Goal: Task Accomplishment & Management: Use online tool/utility

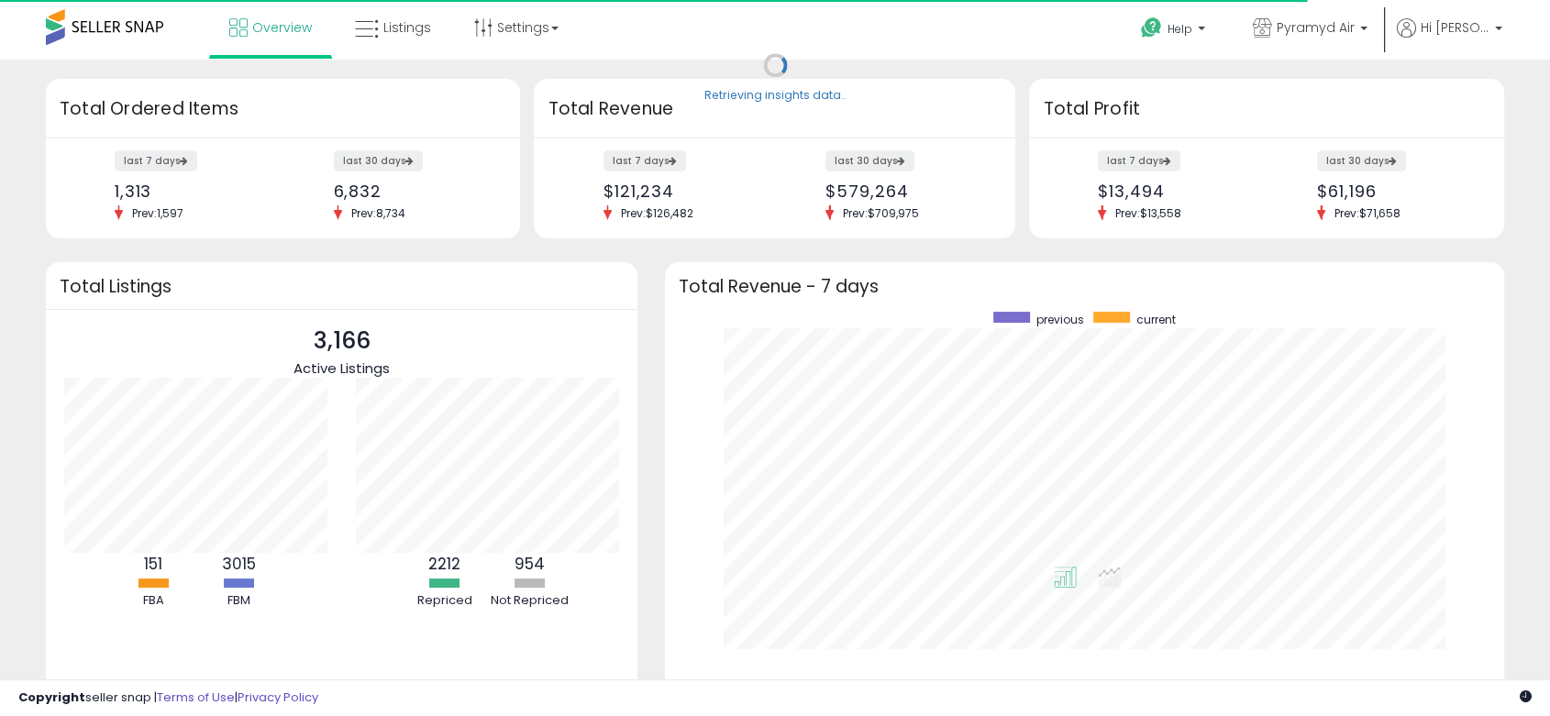
scroll to position [347, 802]
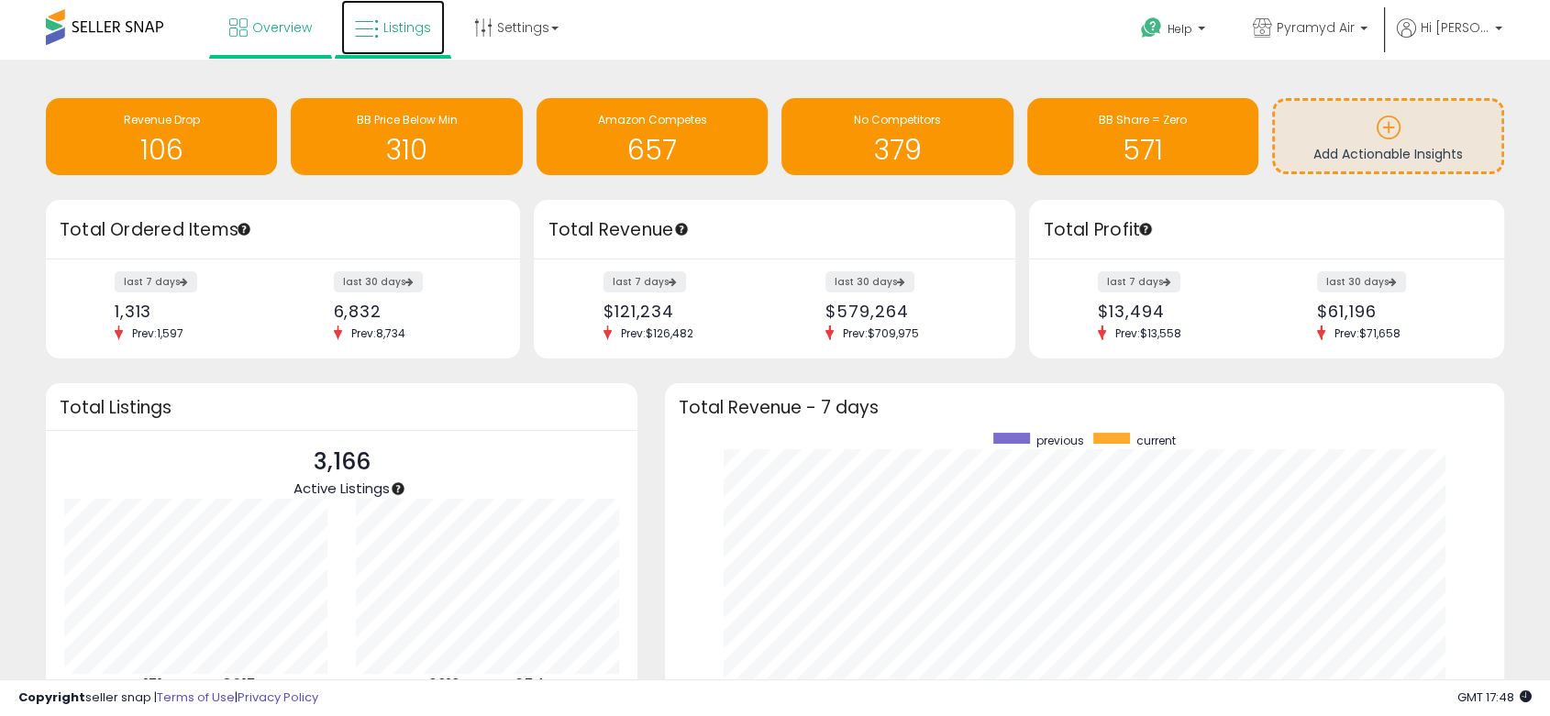
click at [395, 27] on span "Listings" at bounding box center [407, 27] width 48 height 18
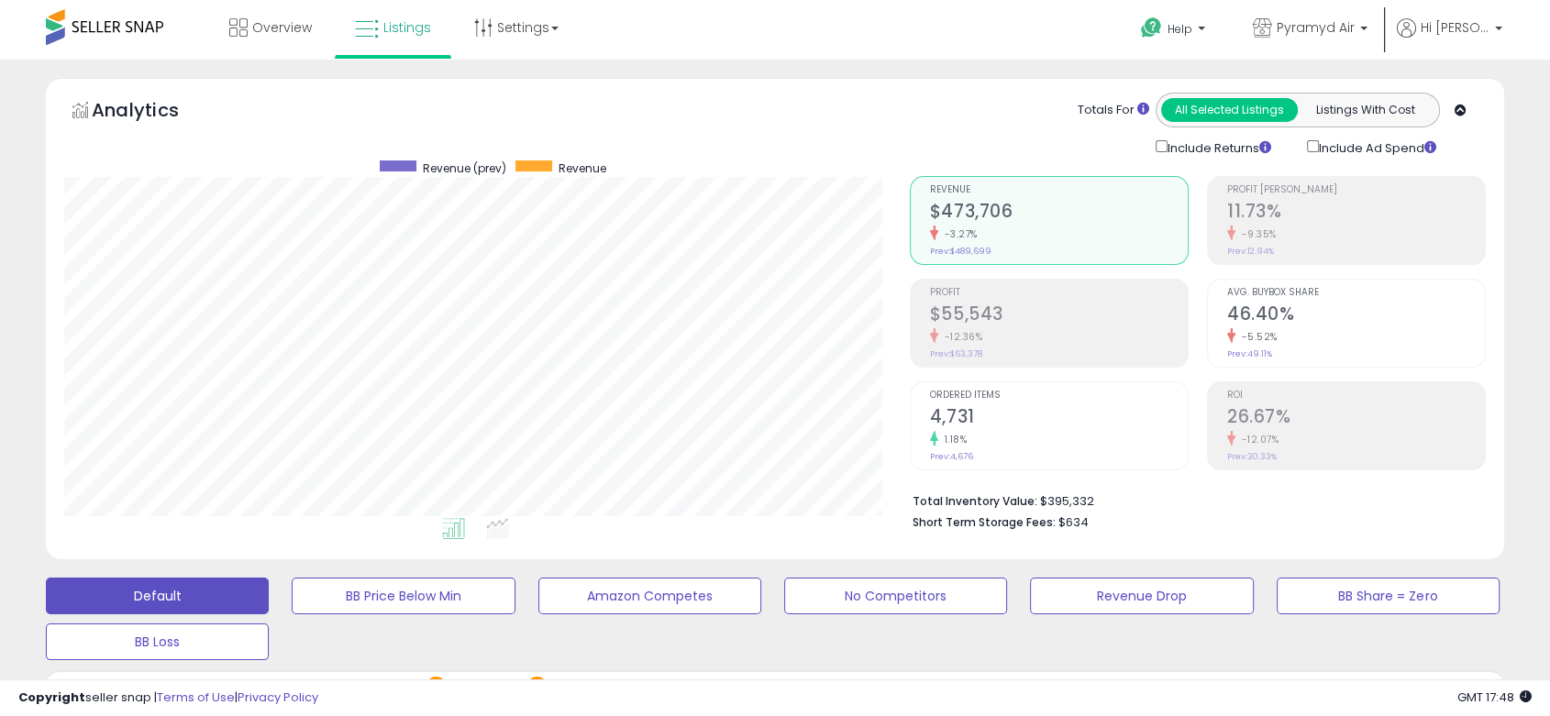
scroll to position [376, 844]
click at [1367, 31] on b at bounding box center [1363, 33] width 7 height 13
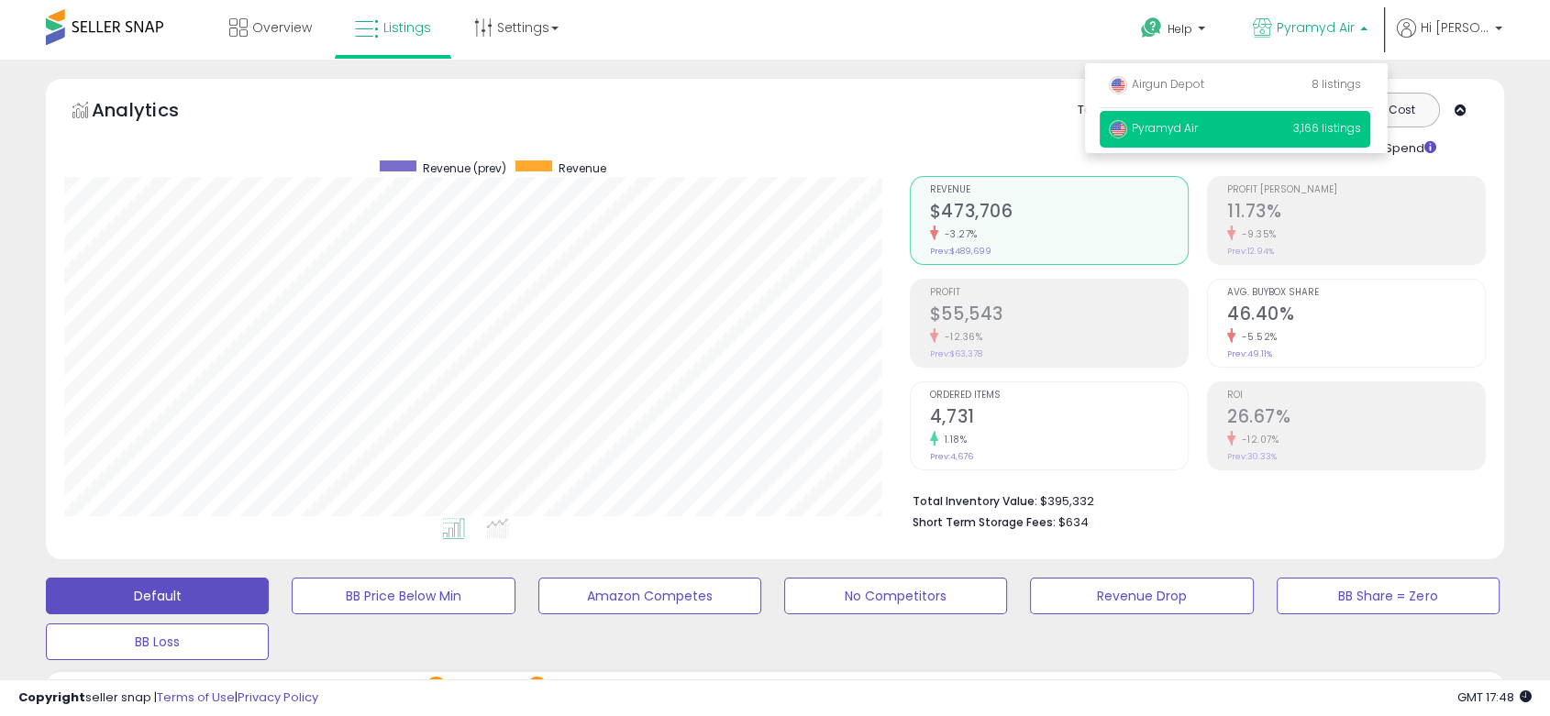
click at [1178, 124] on span "Pyramyd Air" at bounding box center [1153, 128] width 89 height 16
click at [841, 36] on div "Overview Listings Settings" at bounding box center [497, 39] width 1023 height 78
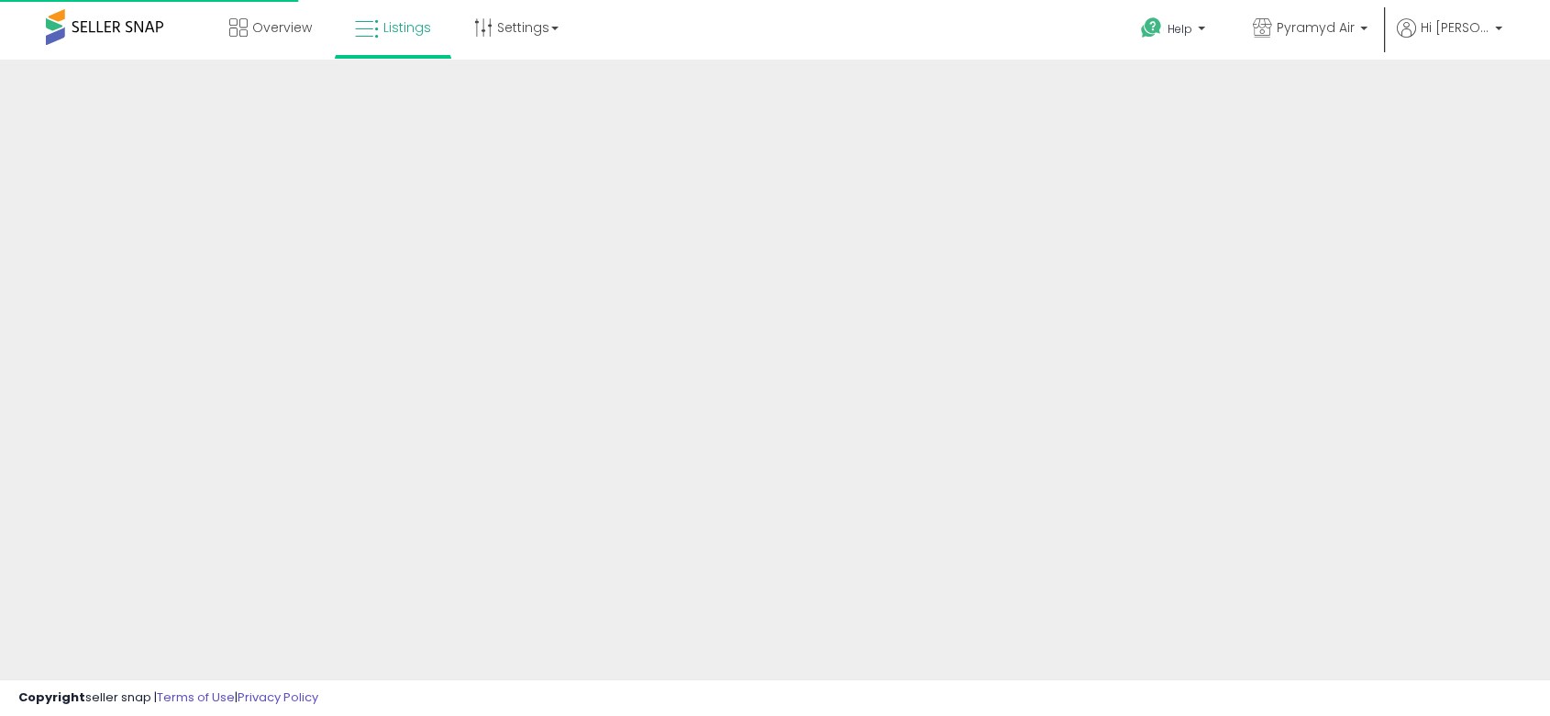
select select "*"
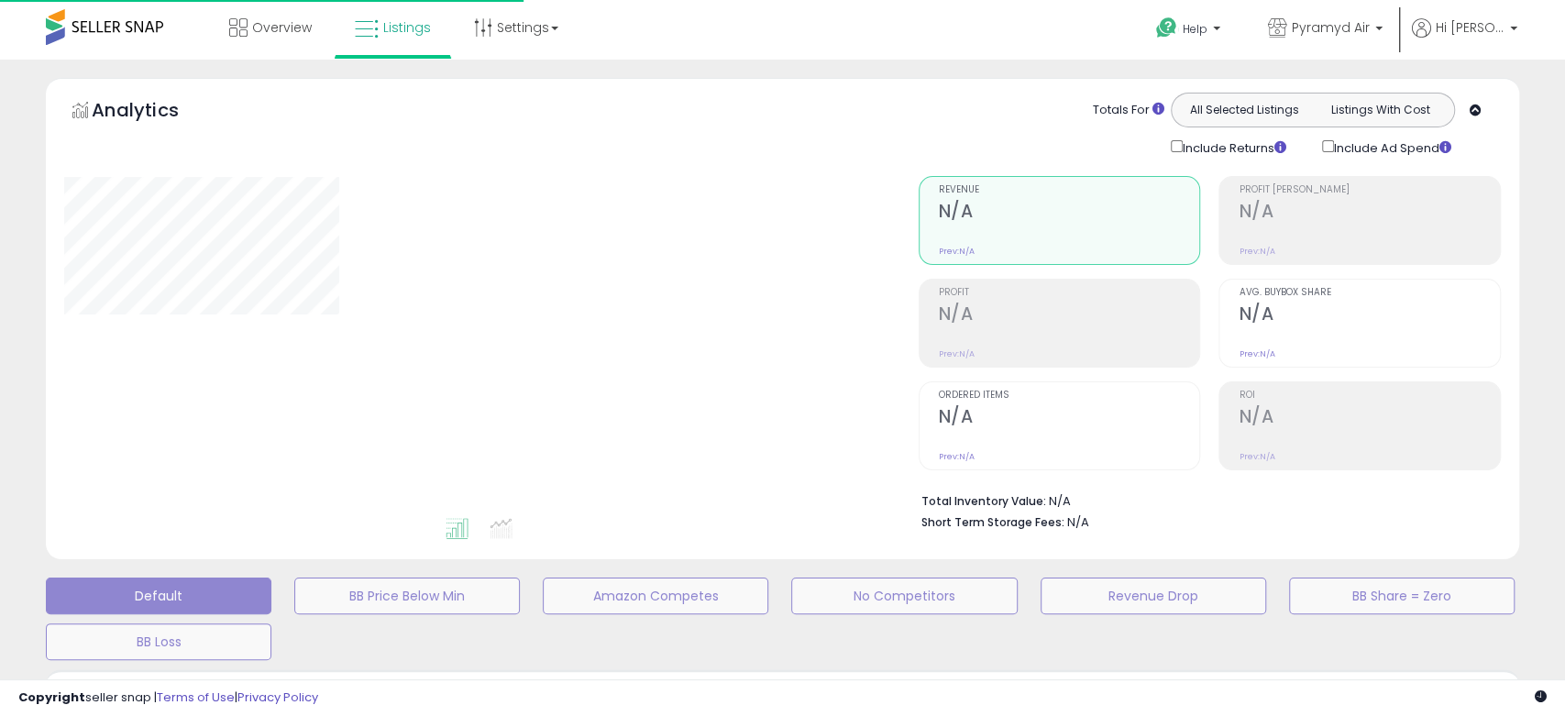
select select
select select "***"
select select "**********"
select select "*"
select select "********"
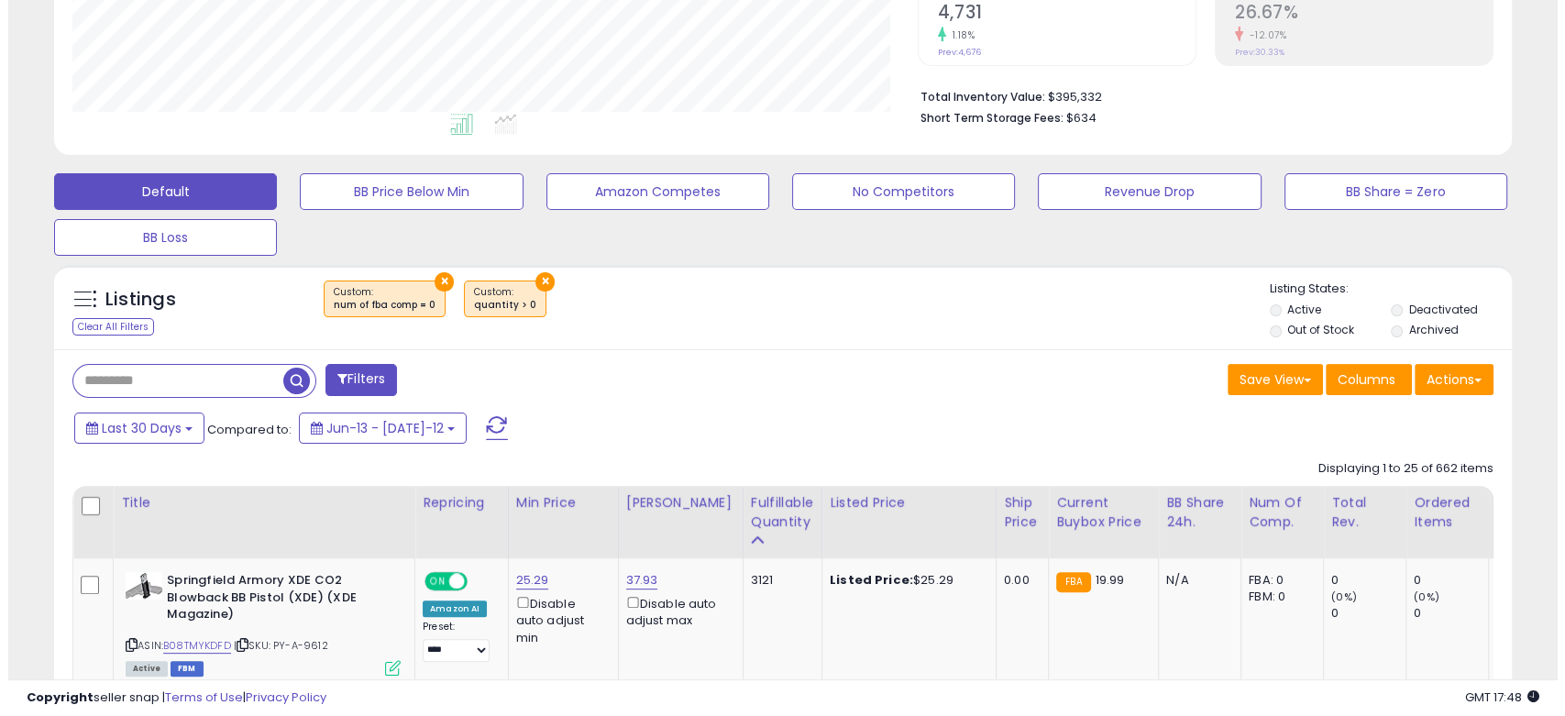
scroll to position [407, 0]
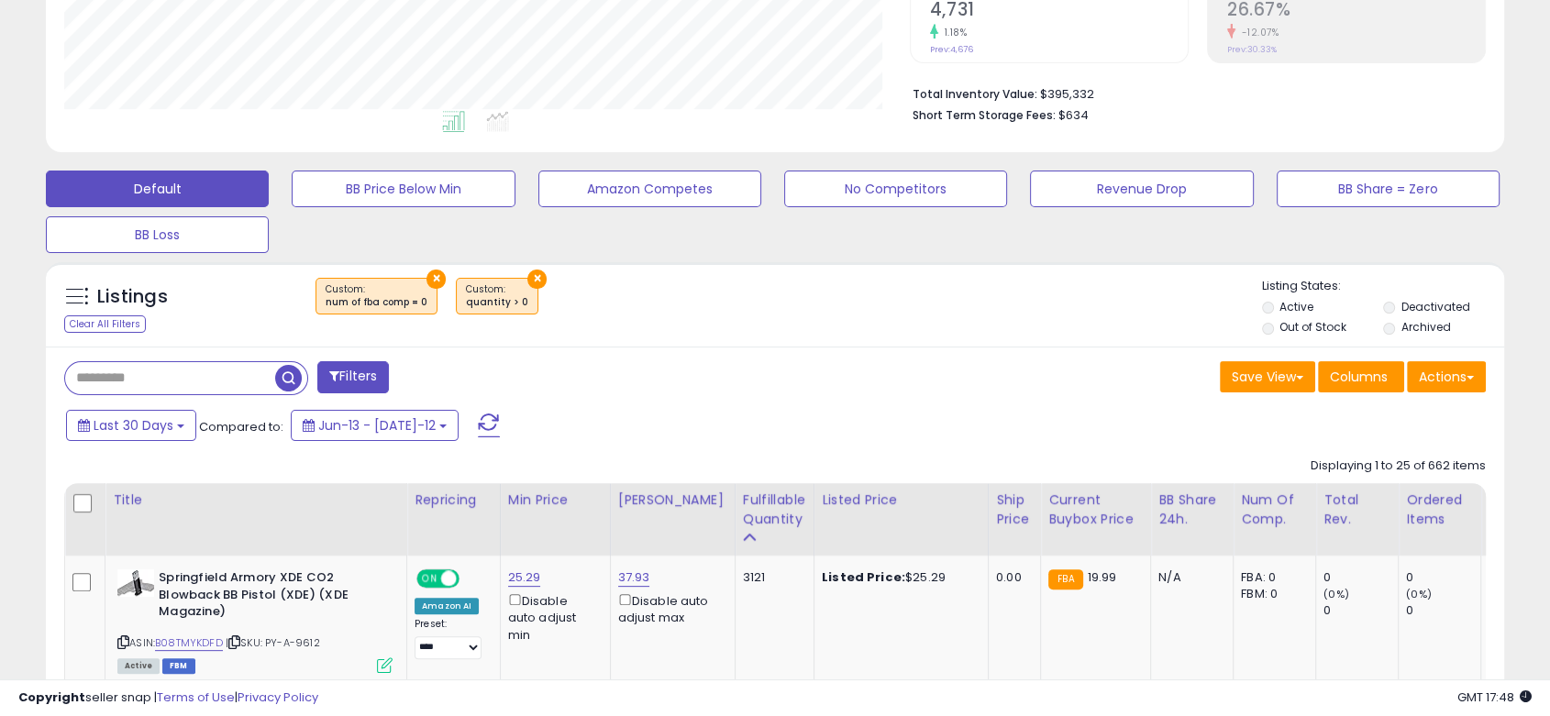
click at [361, 377] on button "Filters" at bounding box center [353, 377] width 72 height 32
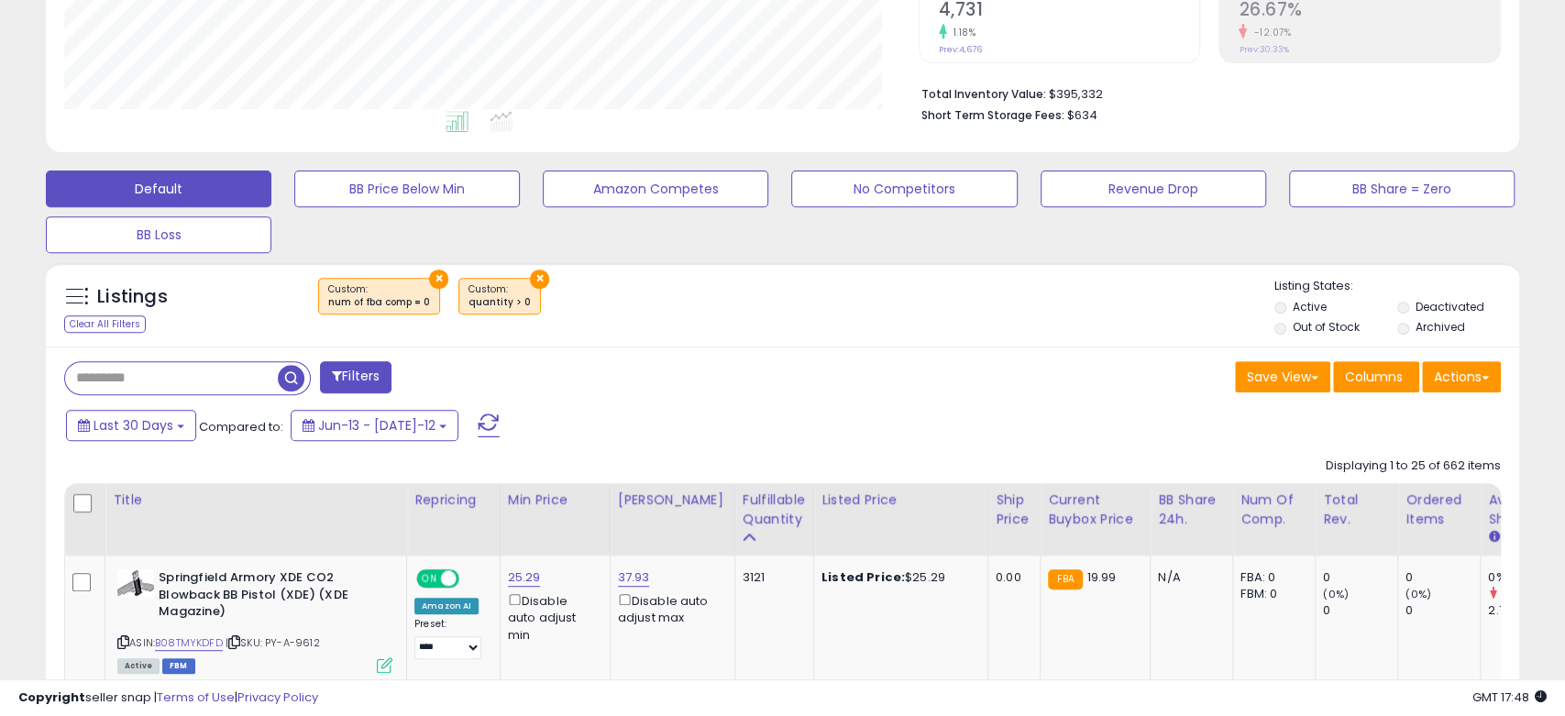
scroll to position [376, 854]
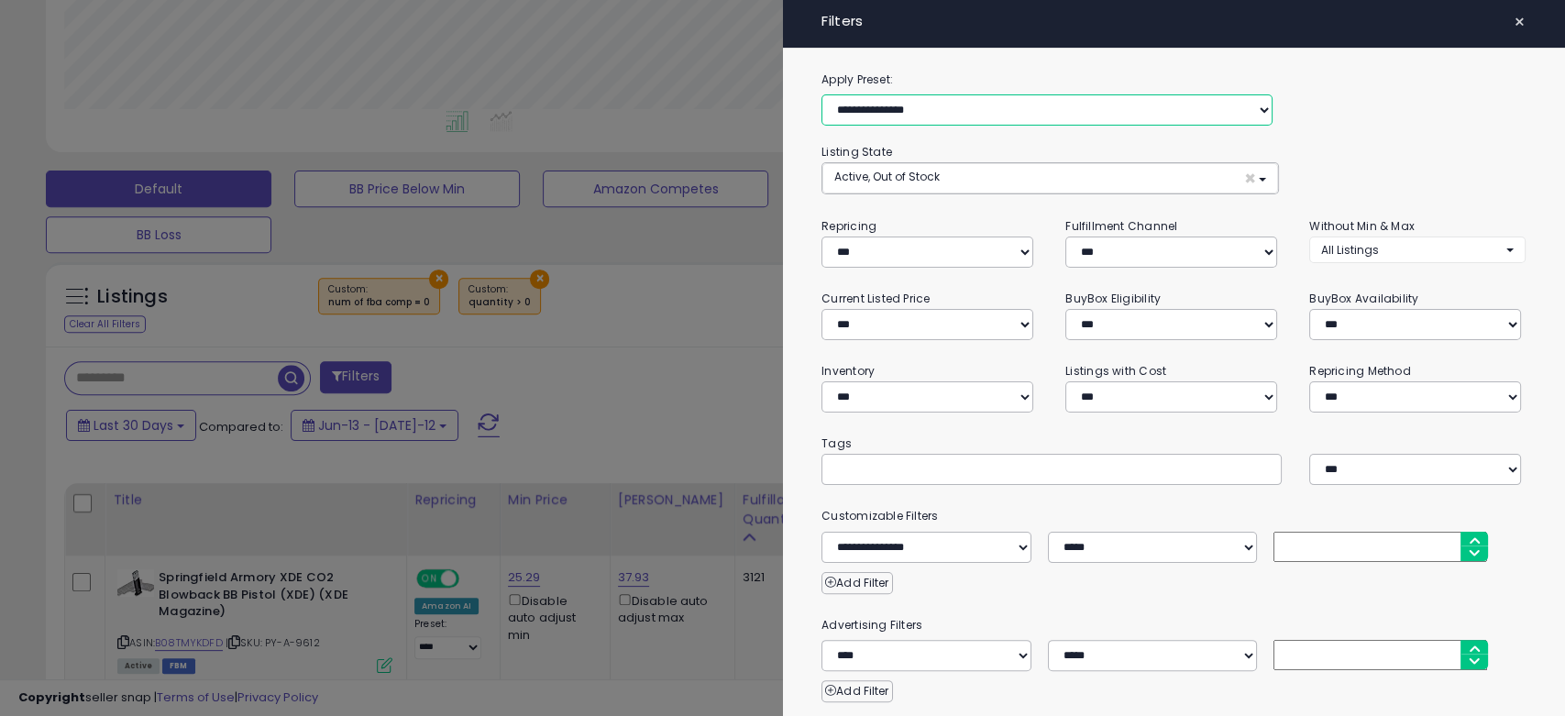
click at [1058, 112] on select "**********" at bounding box center [1047, 109] width 451 height 31
click at [1353, 101] on div "**********" at bounding box center [1174, 98] width 732 height 56
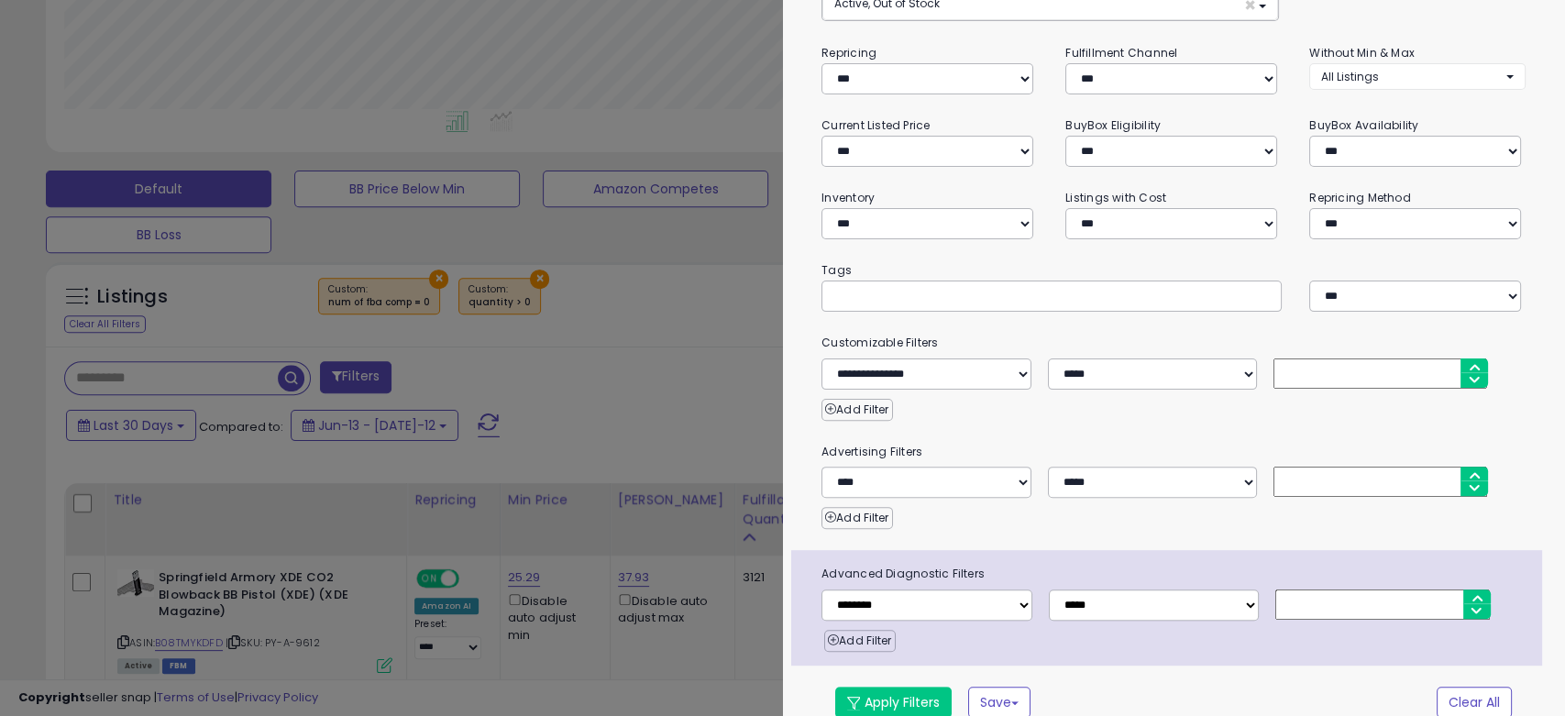
scroll to position [190, 0]
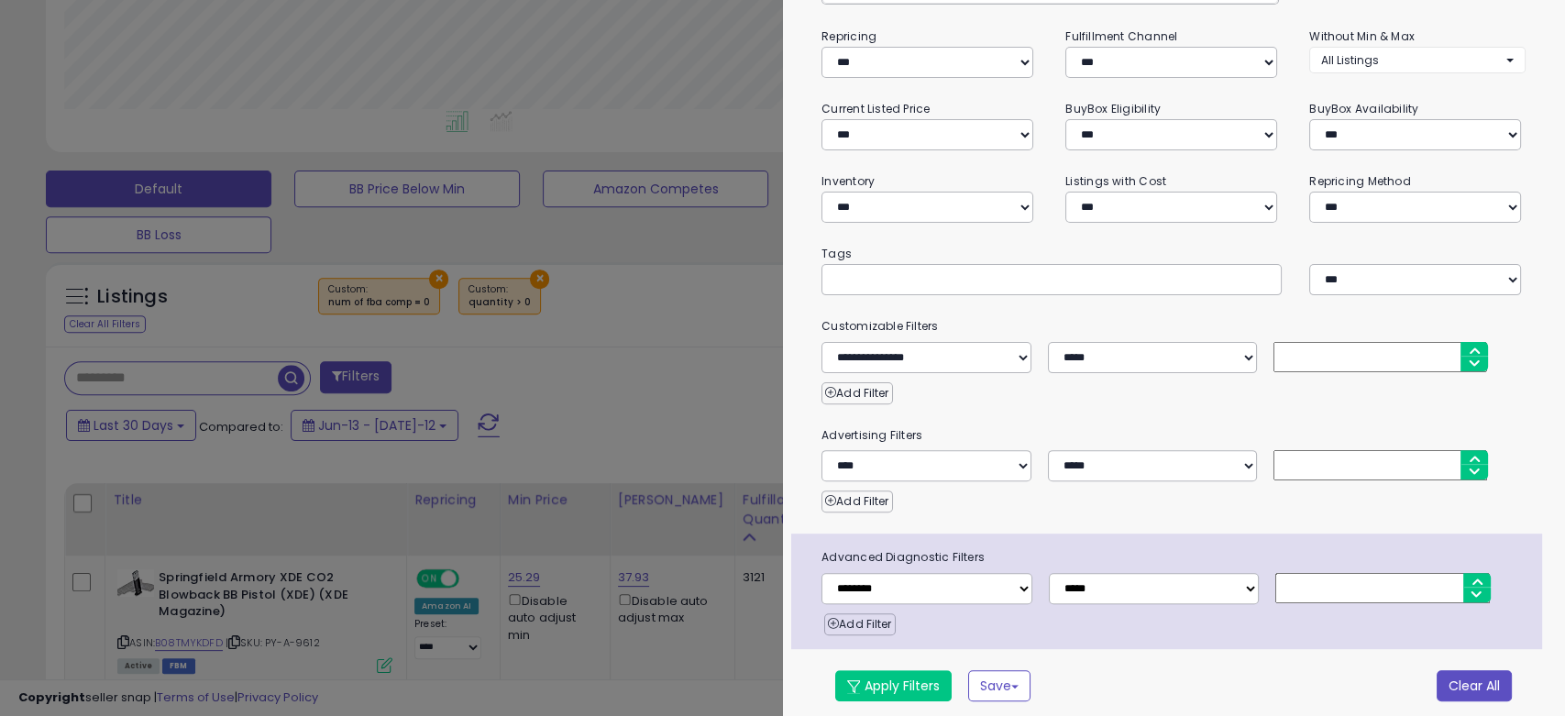
click at [1437, 673] on button "Clear All" at bounding box center [1474, 685] width 75 height 31
select select "*"
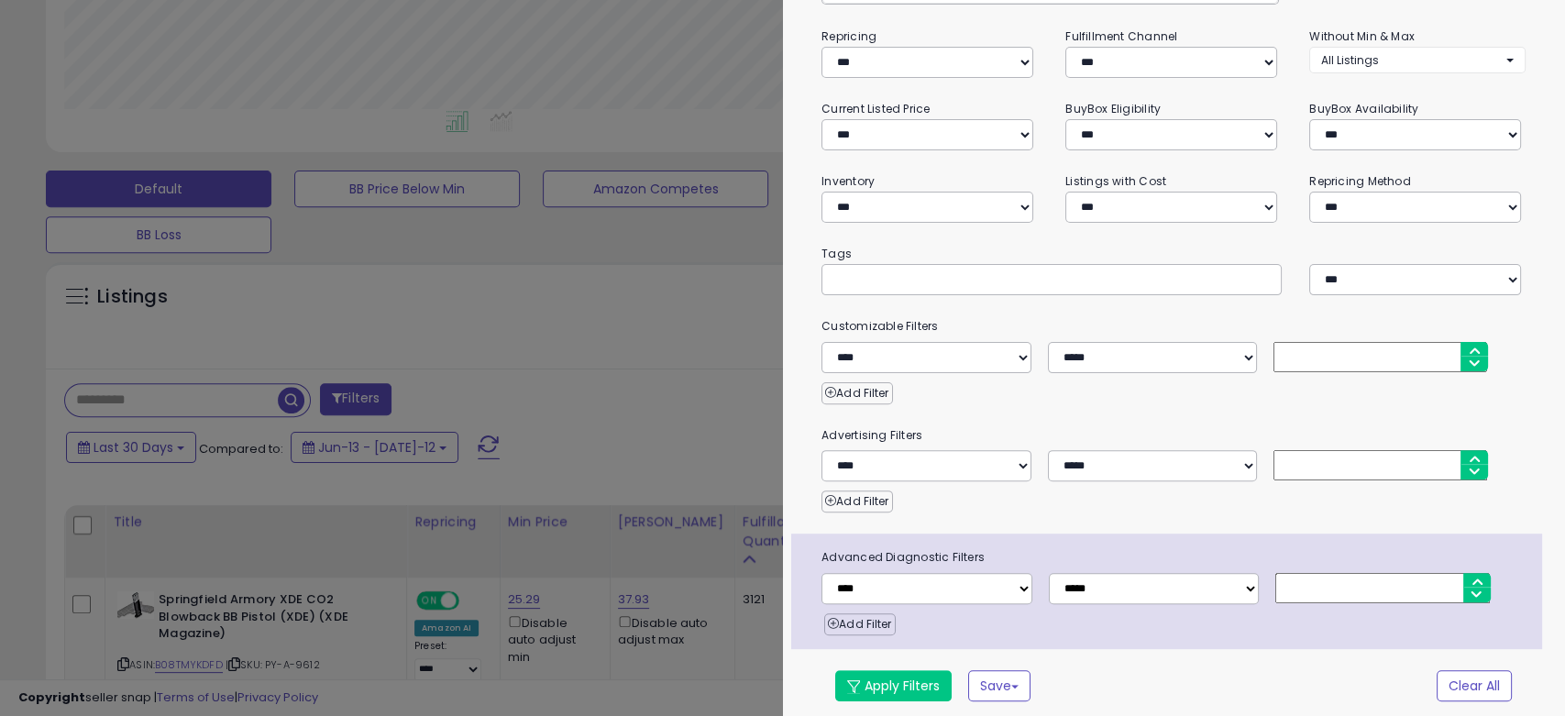
click at [616, 362] on div at bounding box center [782, 358] width 1565 height 716
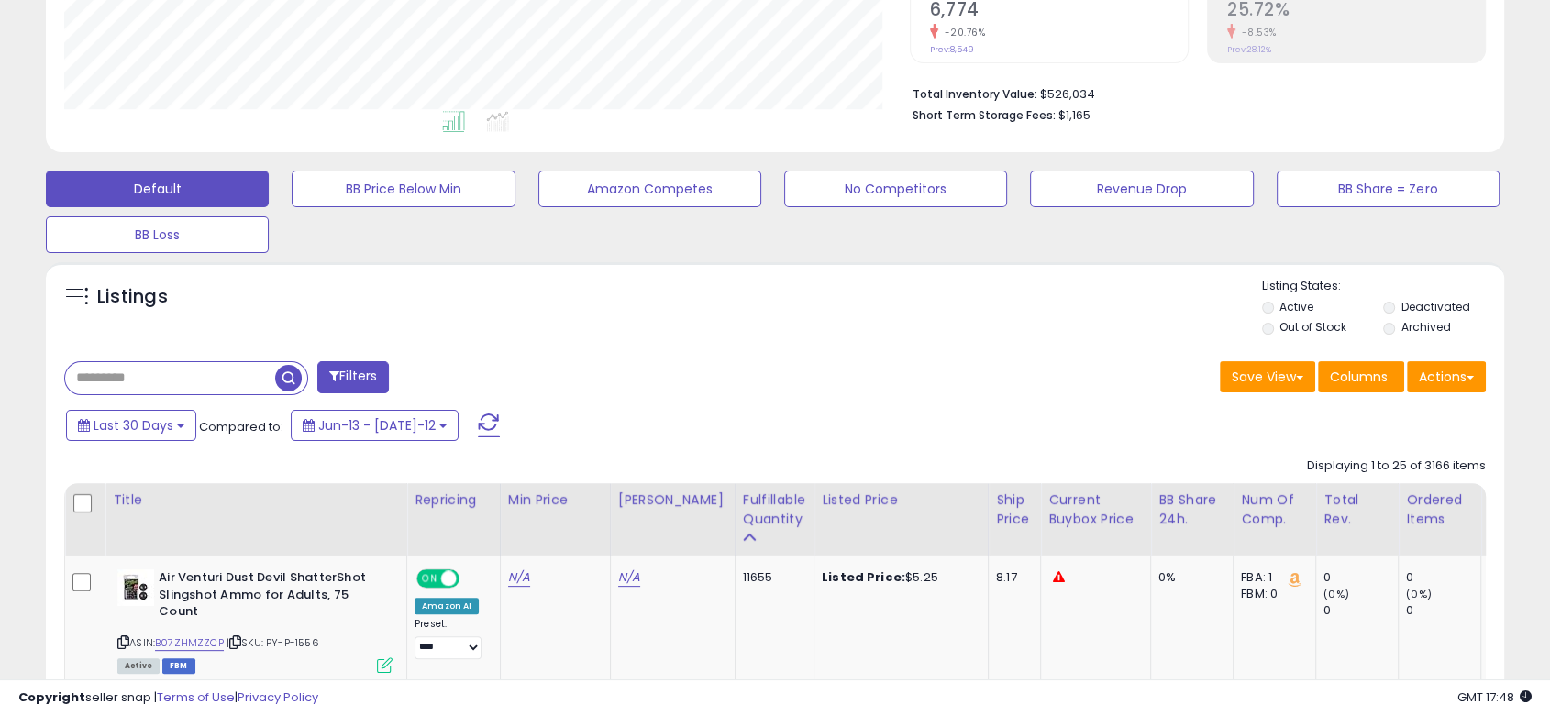
scroll to position [376, 844]
click at [1391, 299] on li "Deactivated" at bounding box center [1442, 309] width 118 height 20
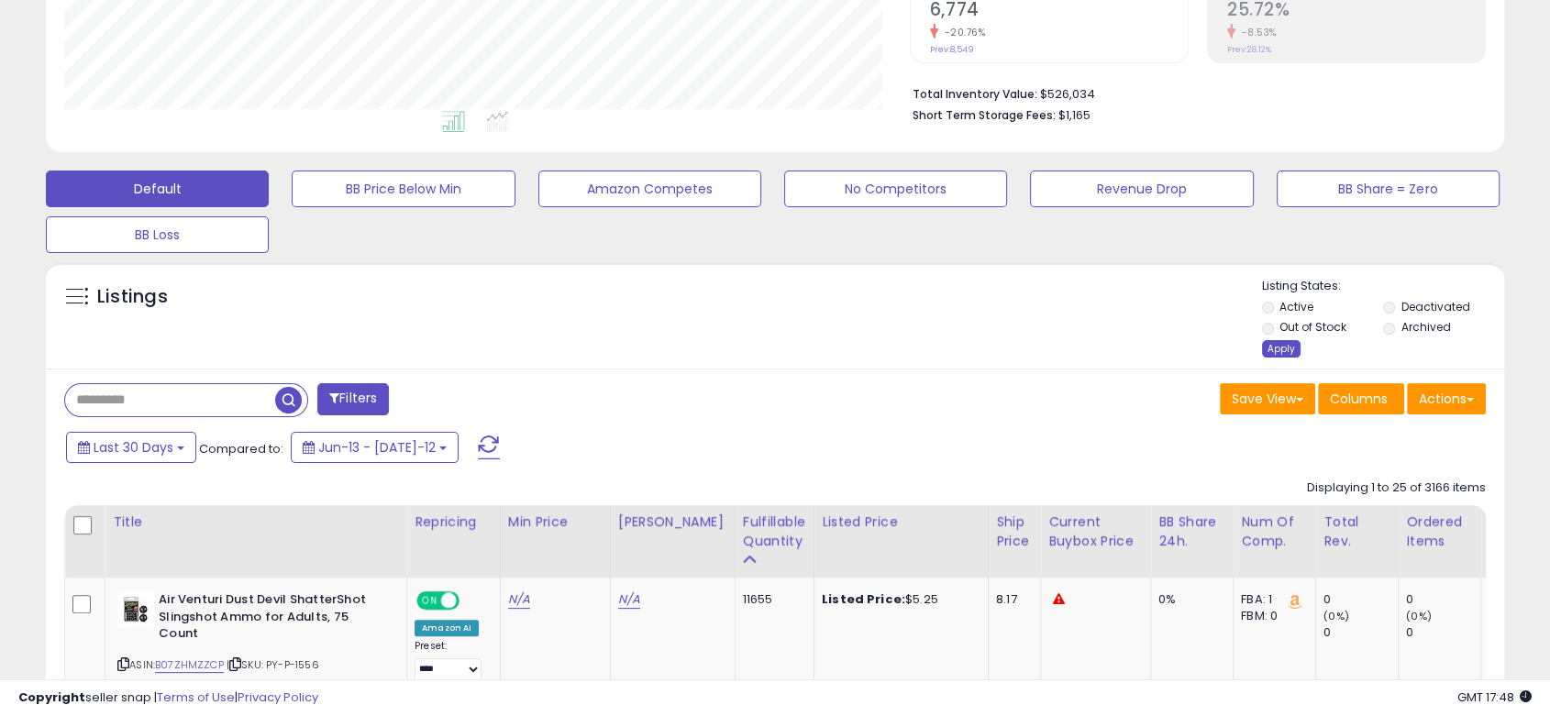
click at [1280, 348] on div "Apply" at bounding box center [1281, 348] width 39 height 17
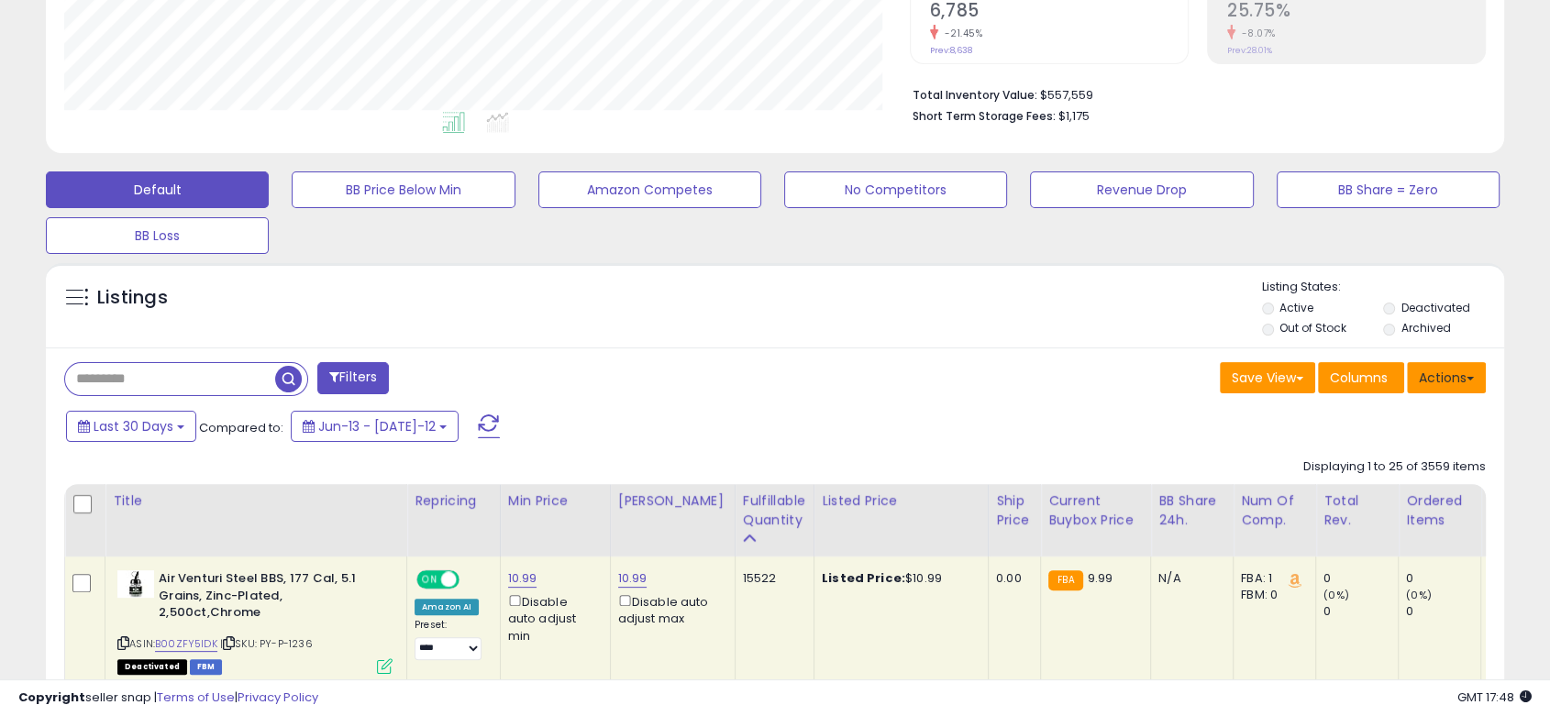
click at [1428, 382] on button "Actions" at bounding box center [1446, 377] width 79 height 31
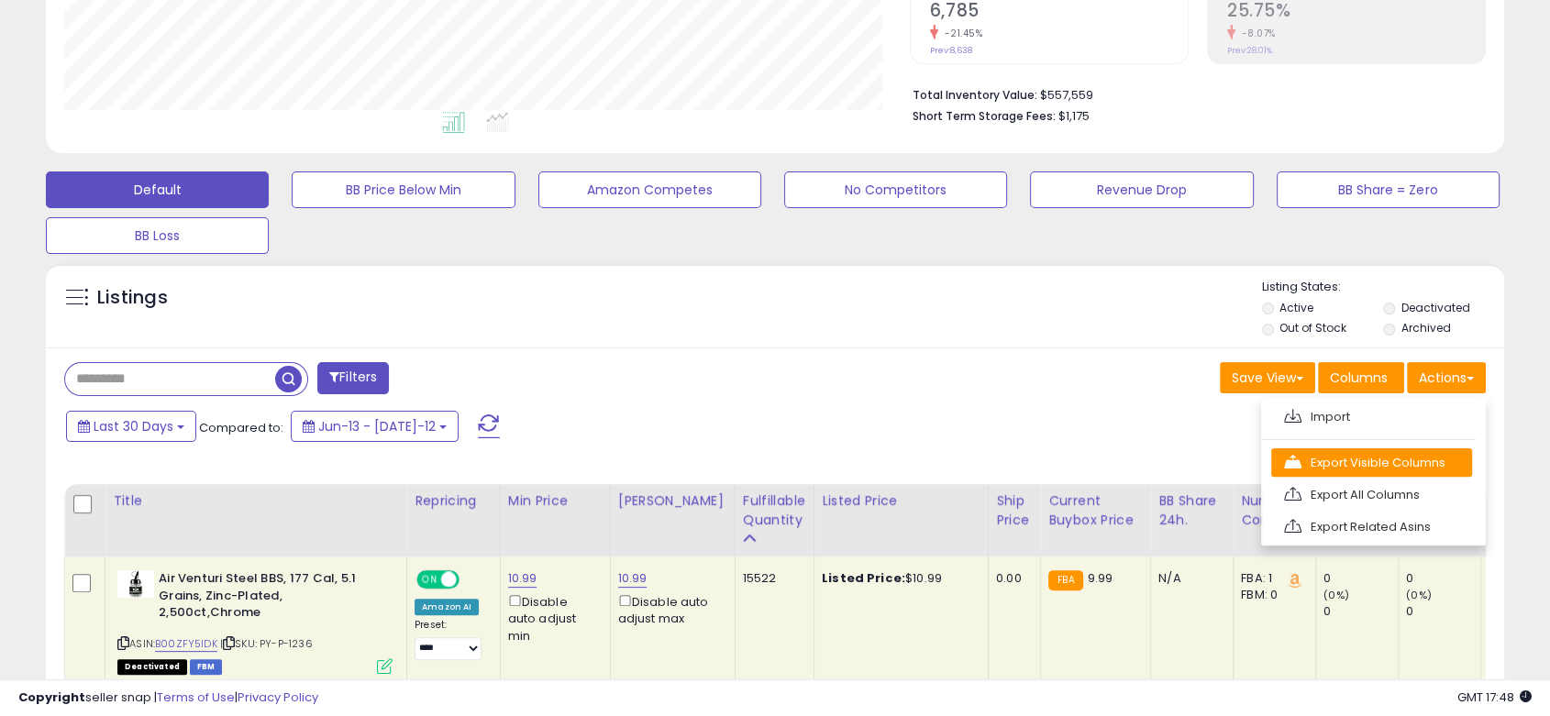
click at [1359, 455] on link "Export Visible Columns" at bounding box center [1371, 462] width 201 height 28
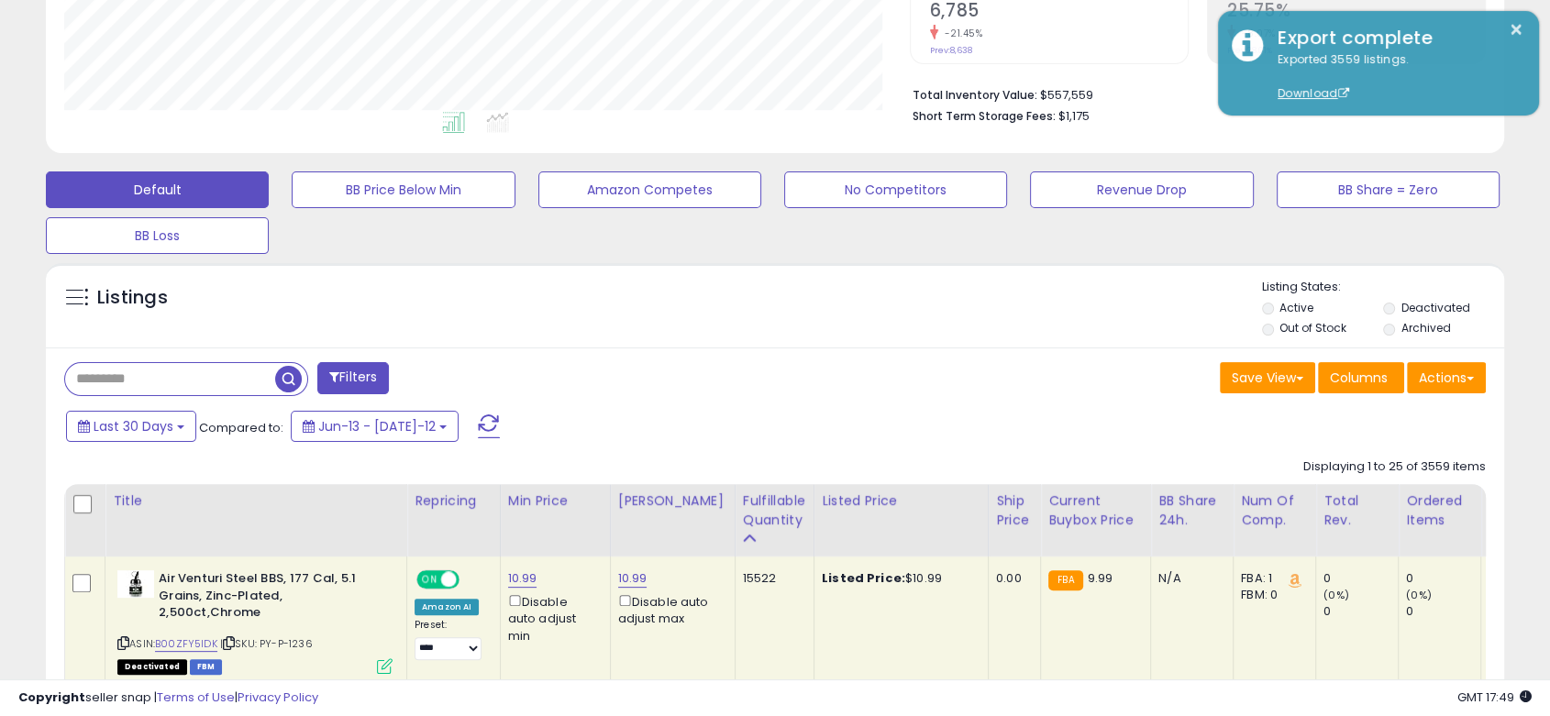
click at [943, 292] on div "Listings" at bounding box center [775, 310] width 1458 height 62
click at [1475, 372] on button "Actions" at bounding box center [1446, 377] width 79 height 31
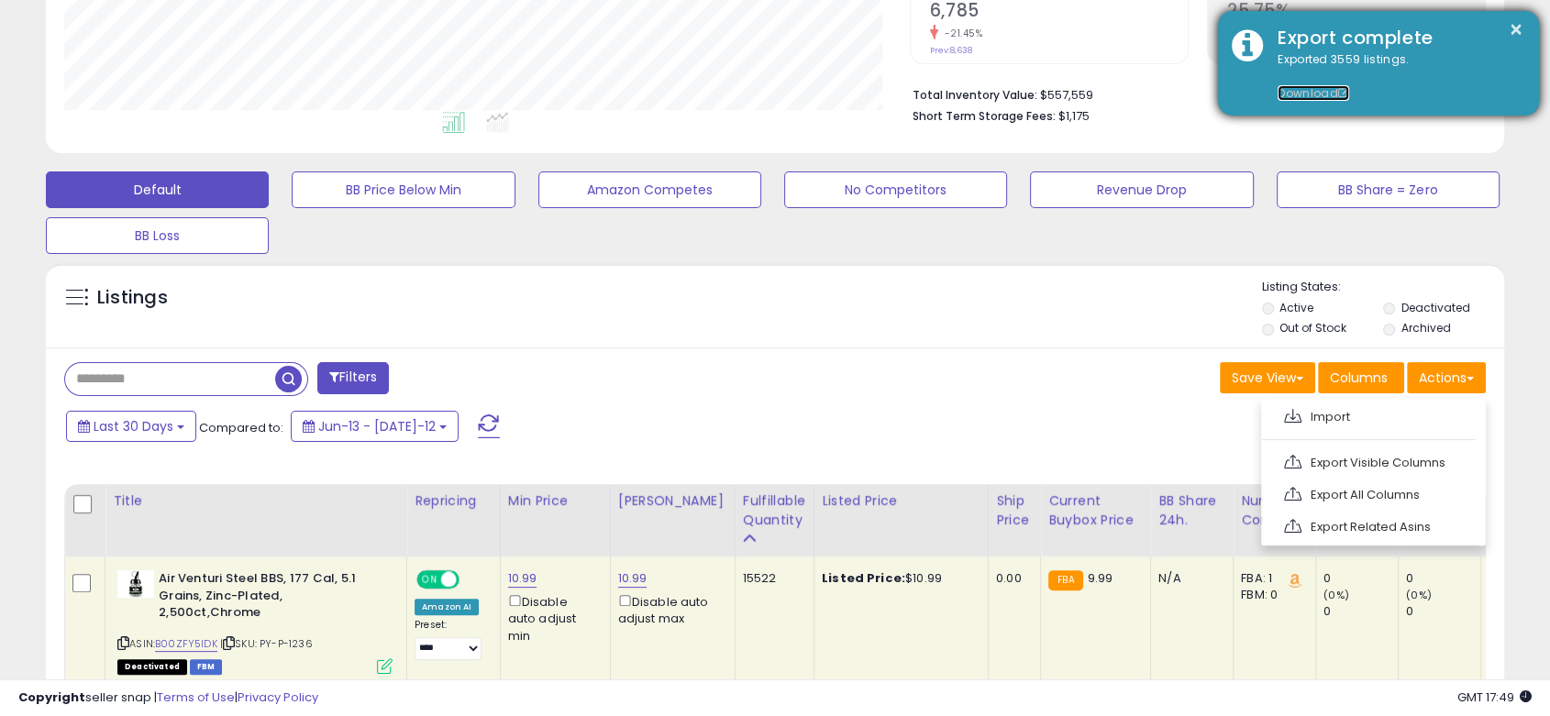
click at [1325, 87] on link "Download" at bounding box center [1313, 93] width 72 height 16
